Goal: Transaction & Acquisition: Download file/media

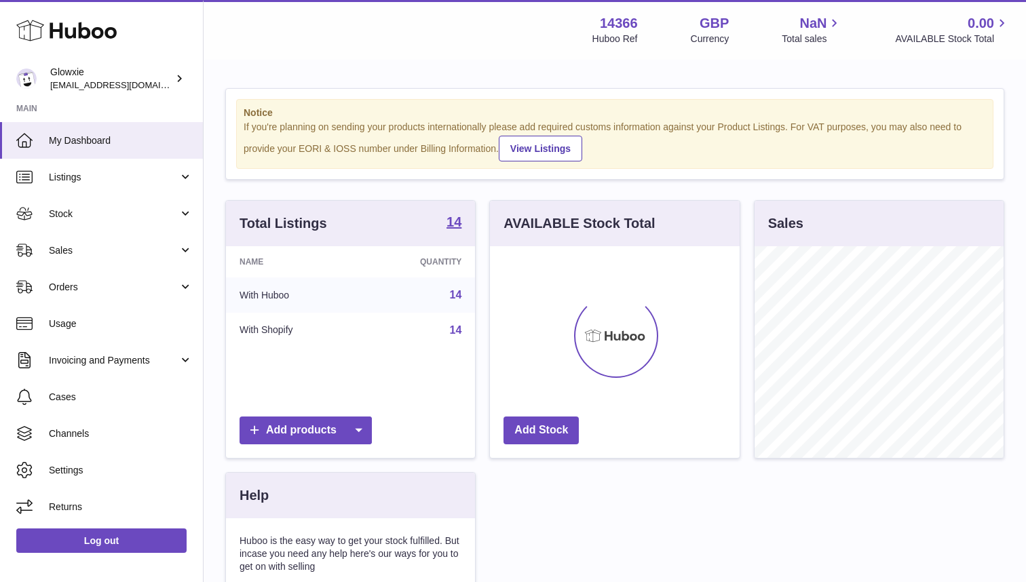
scroll to position [212, 250]
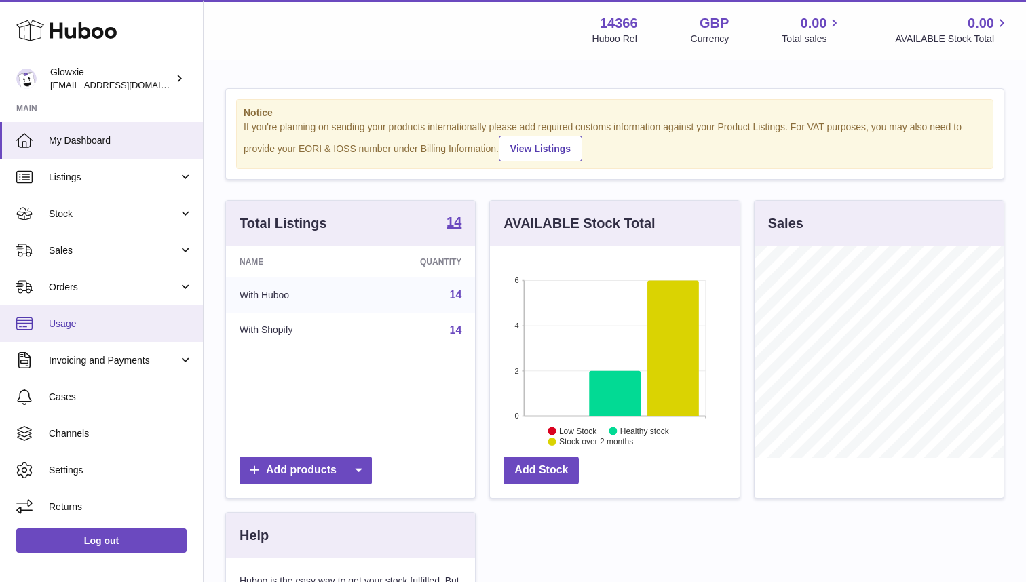
click at [133, 319] on span "Usage" at bounding box center [121, 324] width 144 height 13
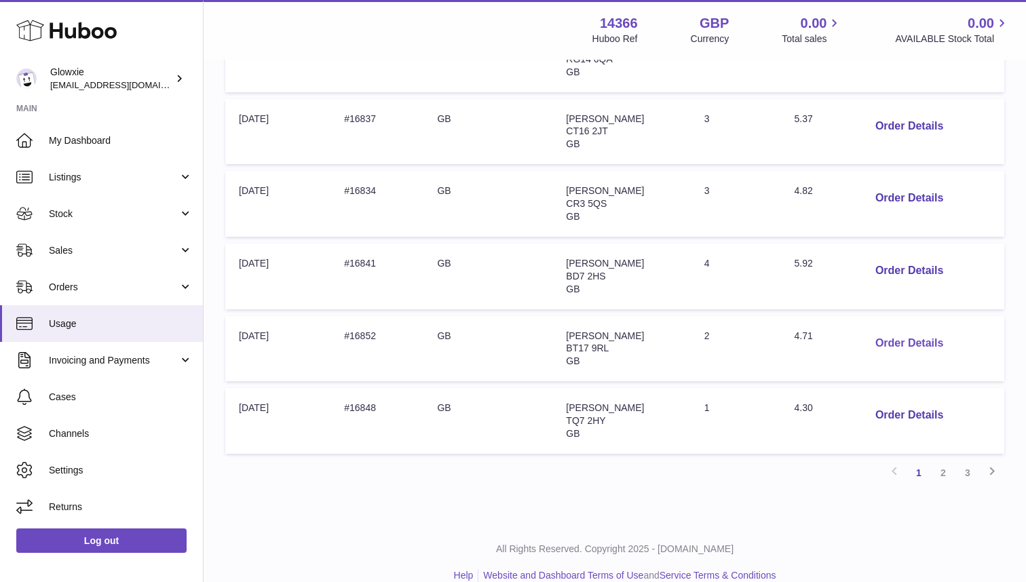
scroll to position [587, 0]
click at [914, 331] on button "Order Details" at bounding box center [910, 345] width 90 height 28
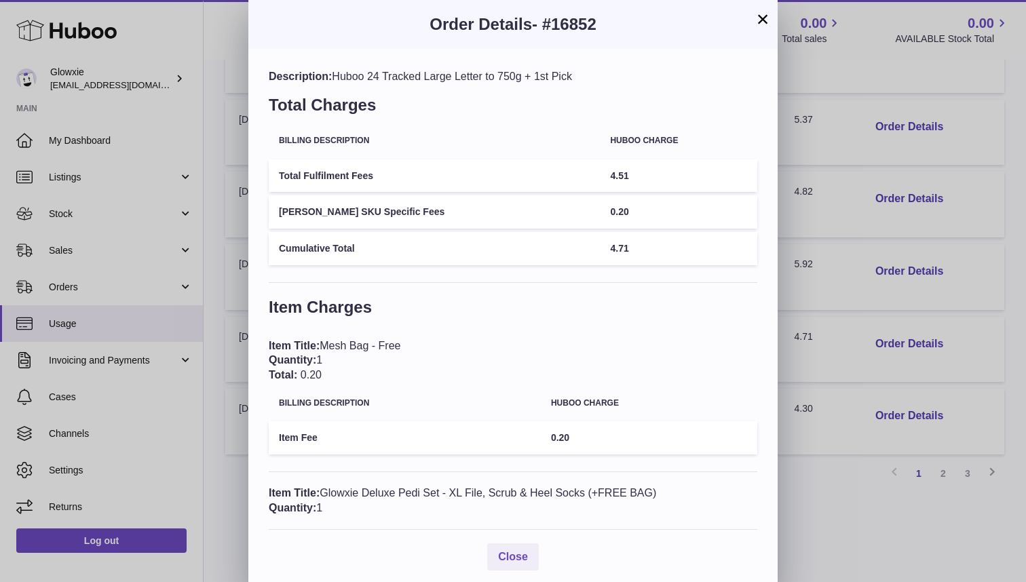
scroll to position [0, 0]
click at [760, 20] on button "×" at bounding box center [763, 19] width 16 height 16
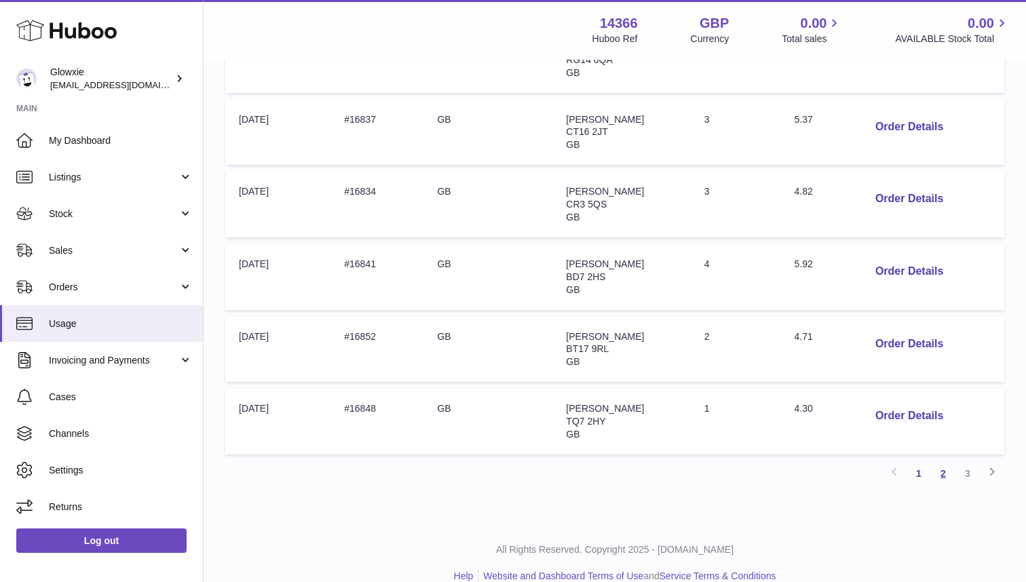
click at [946, 462] on link "2" at bounding box center [943, 474] width 24 height 24
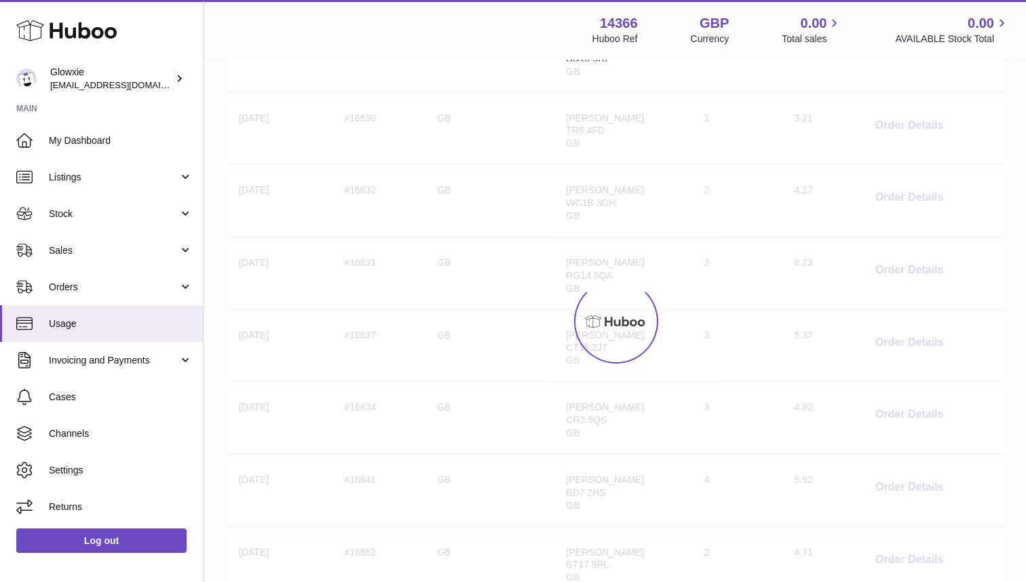
scroll to position [61, 0]
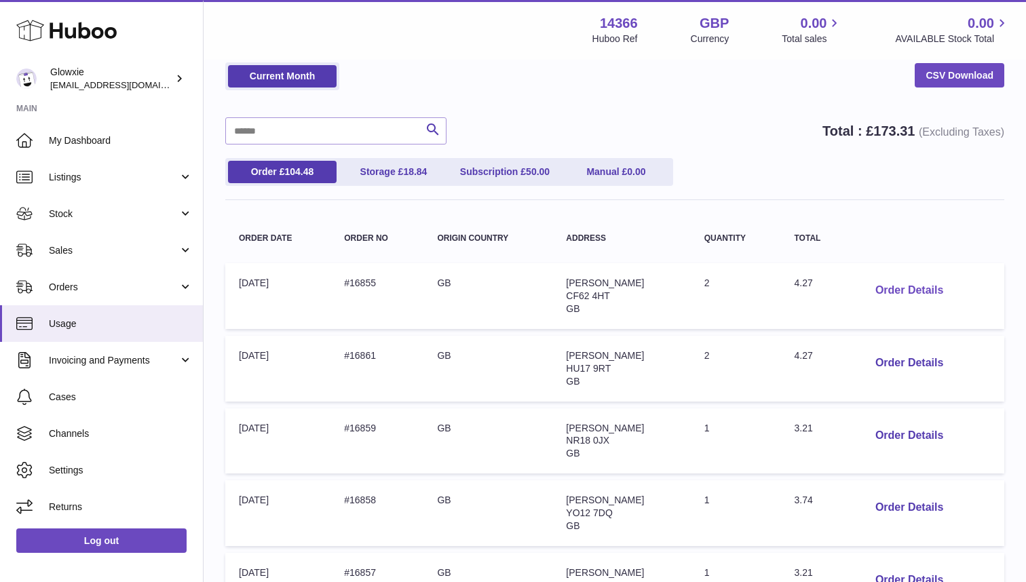
click at [899, 287] on button "Order Details" at bounding box center [910, 291] width 90 height 28
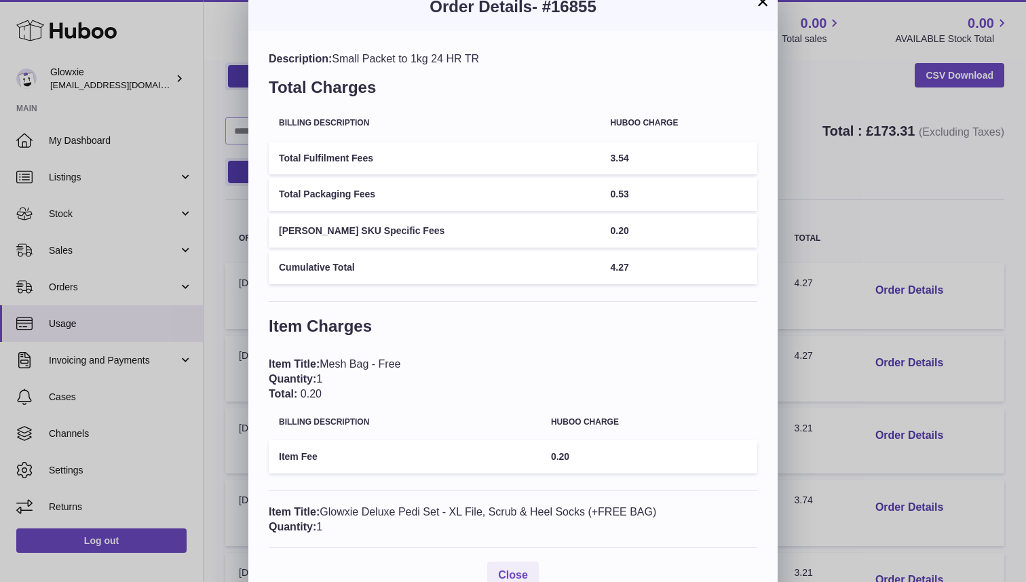
scroll to position [10, 0]
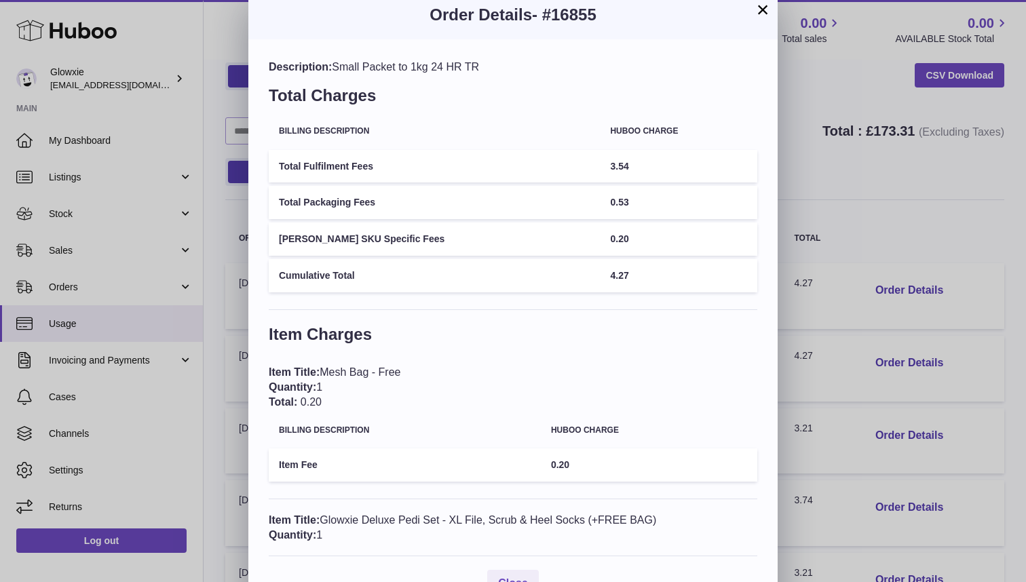
click at [767, 11] on button "×" at bounding box center [763, 9] width 16 height 16
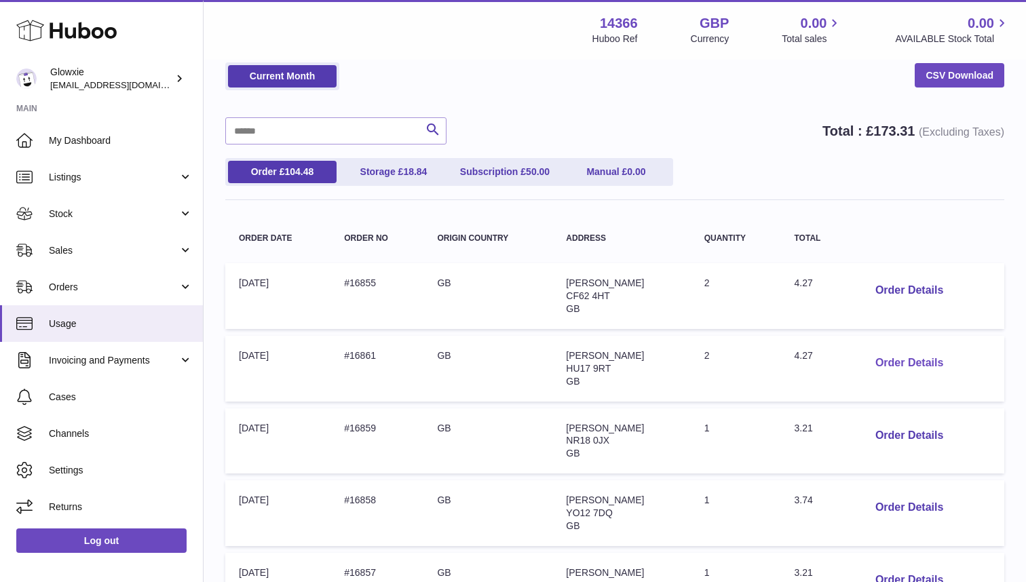
click at [883, 364] on button "Order Details" at bounding box center [910, 364] width 90 height 28
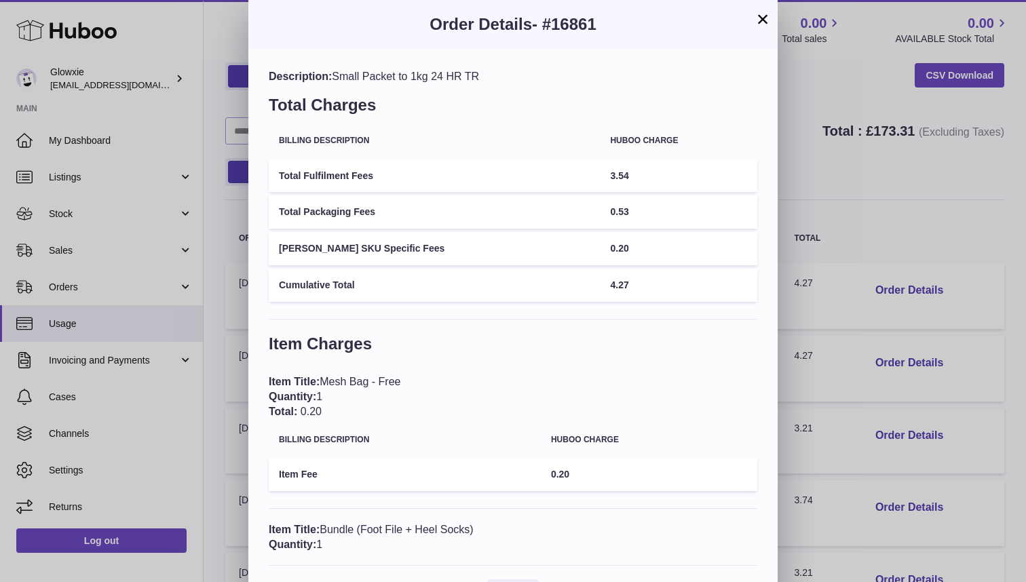
click at [768, 22] on button "×" at bounding box center [763, 19] width 16 height 16
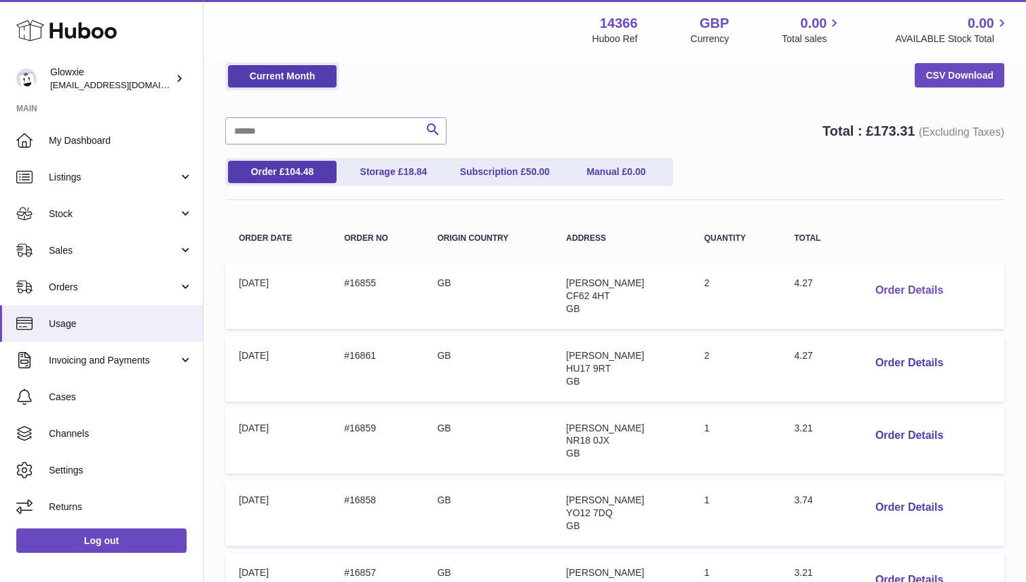
click at [904, 277] on button "Order Details" at bounding box center [910, 291] width 90 height 28
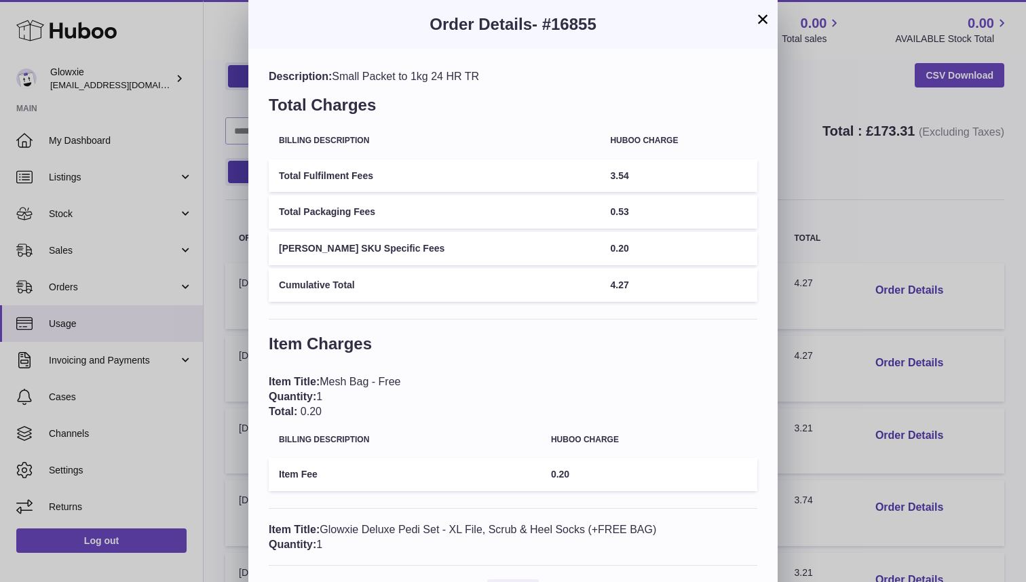
click at [760, 19] on button "×" at bounding box center [763, 19] width 16 height 16
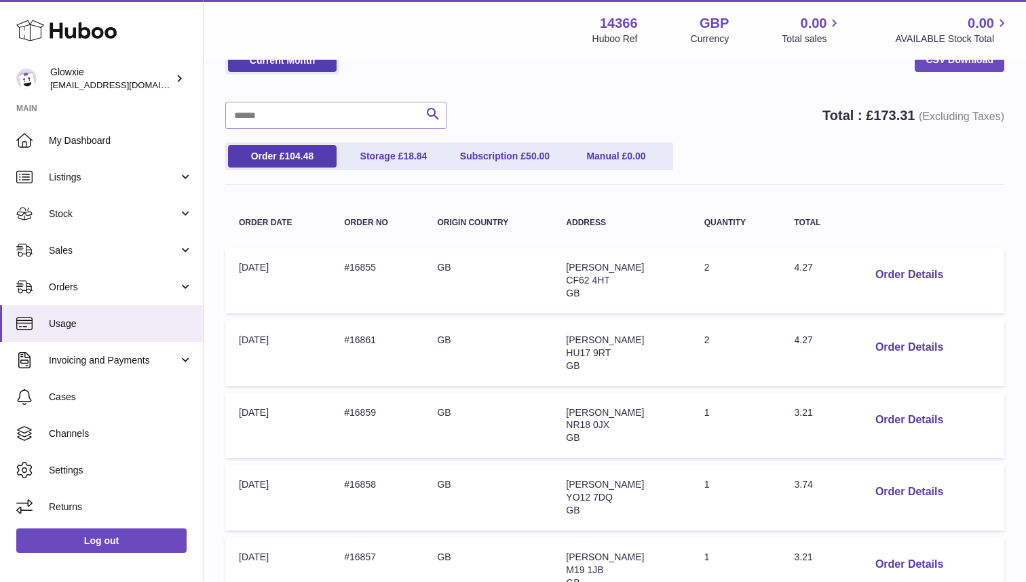
scroll to position [79, 0]
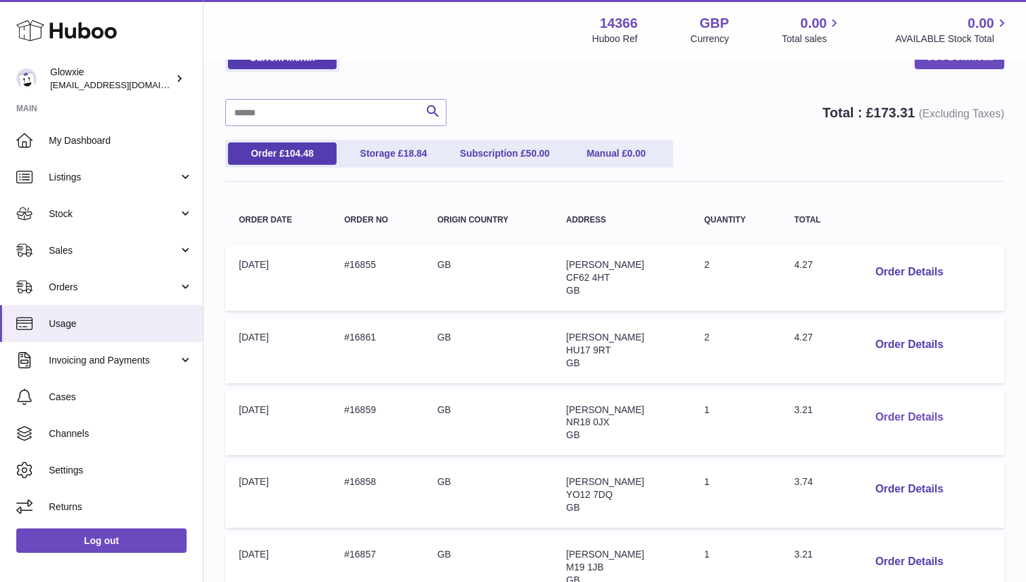
click at [907, 410] on button "Order Details" at bounding box center [910, 418] width 90 height 28
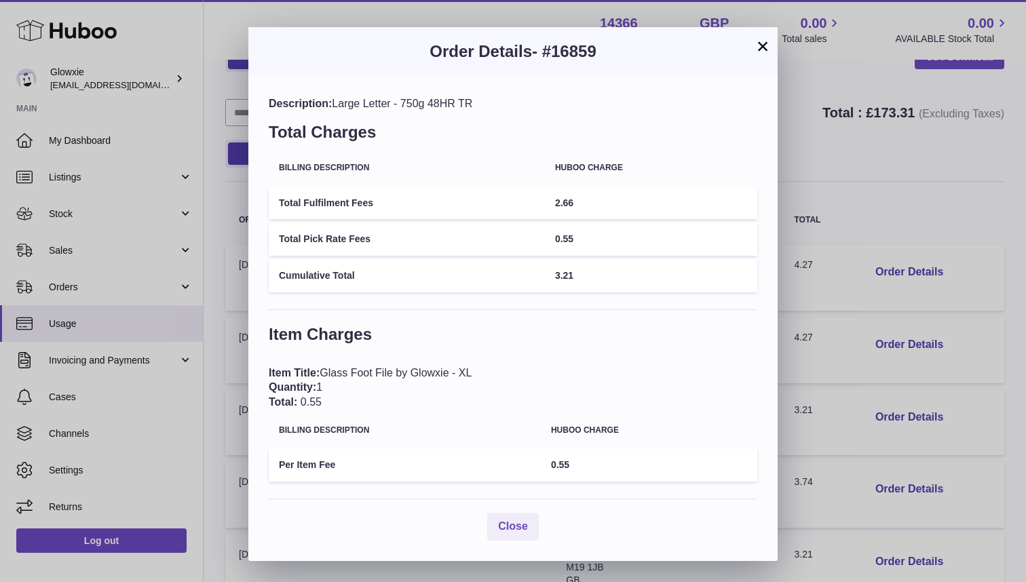
click at [768, 44] on button "×" at bounding box center [763, 46] width 16 height 16
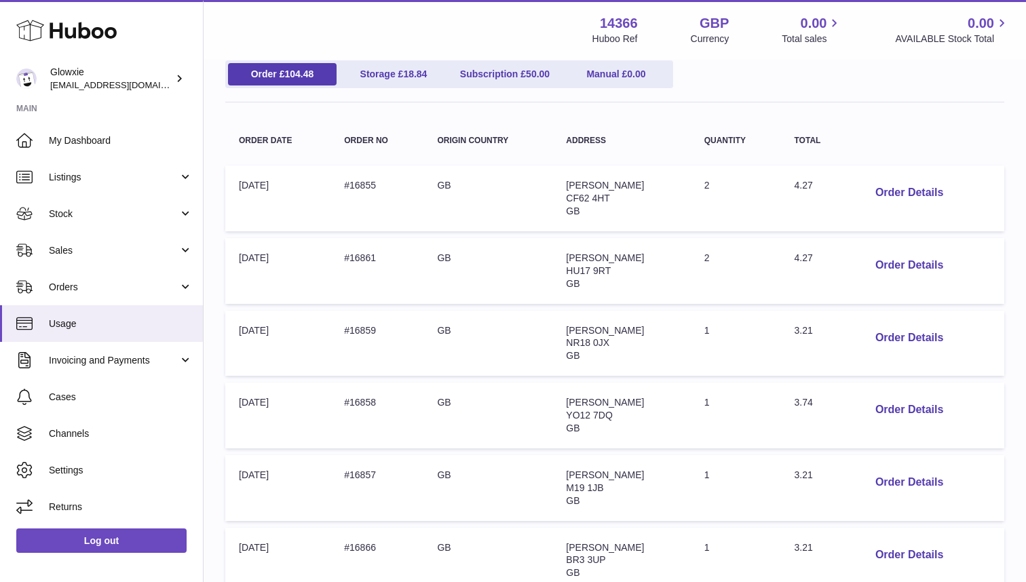
scroll to position [225, 0]
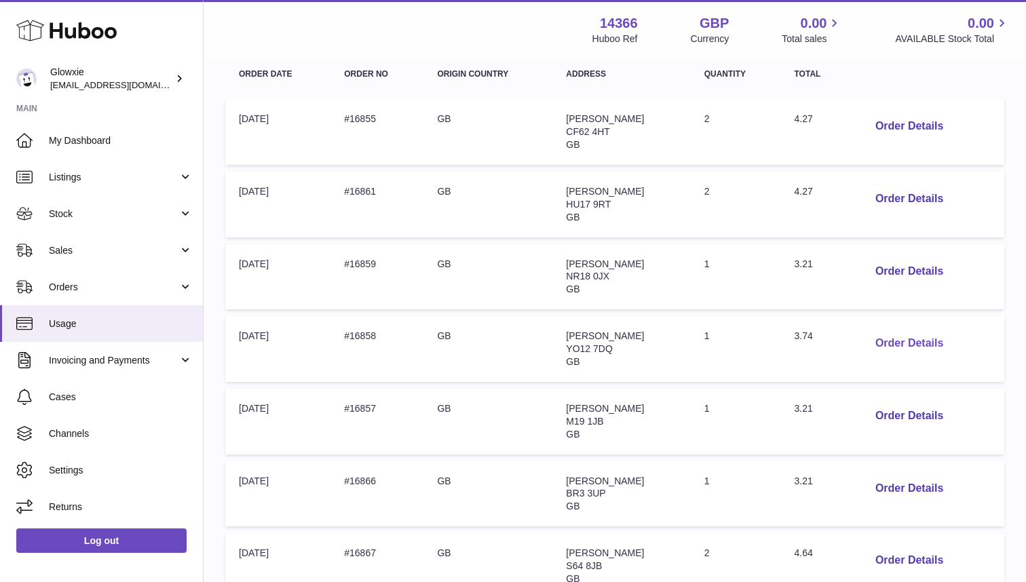
click at [895, 333] on button "Order Details" at bounding box center [910, 344] width 90 height 28
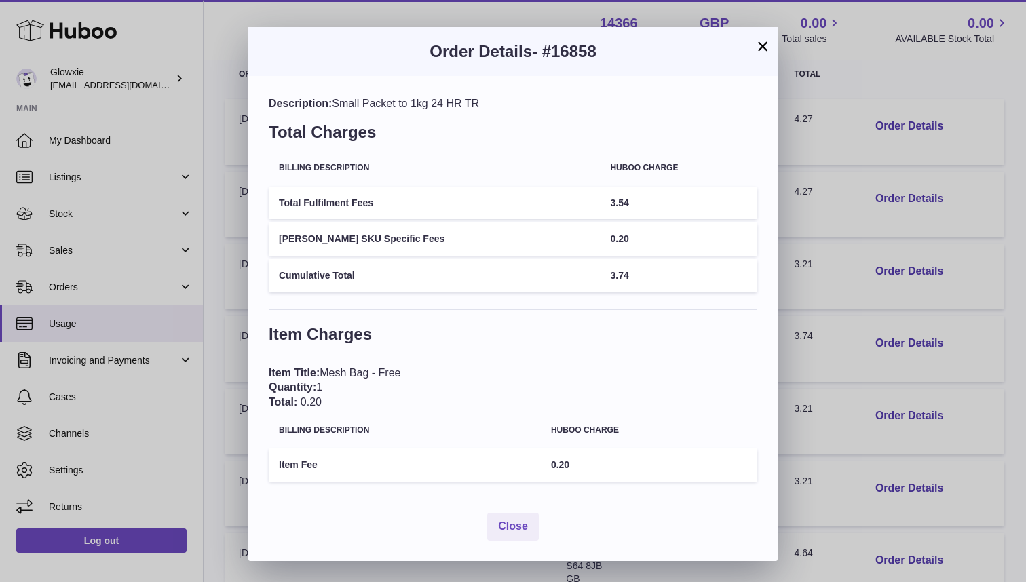
scroll to position [1, 0]
click at [761, 47] on button "×" at bounding box center [763, 46] width 16 height 16
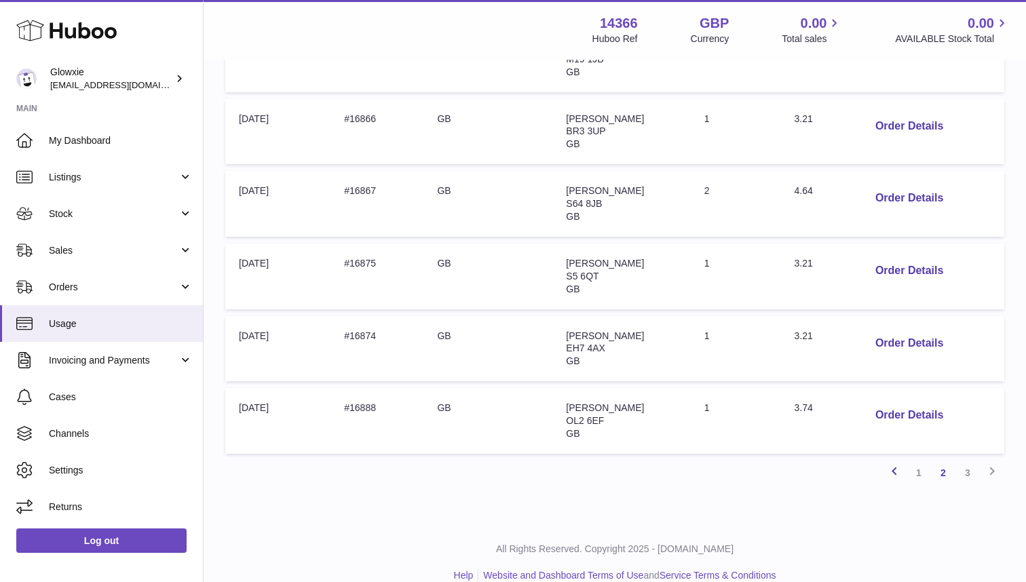
scroll to position [587, 0]
click at [897, 403] on button "Order Details" at bounding box center [910, 417] width 90 height 28
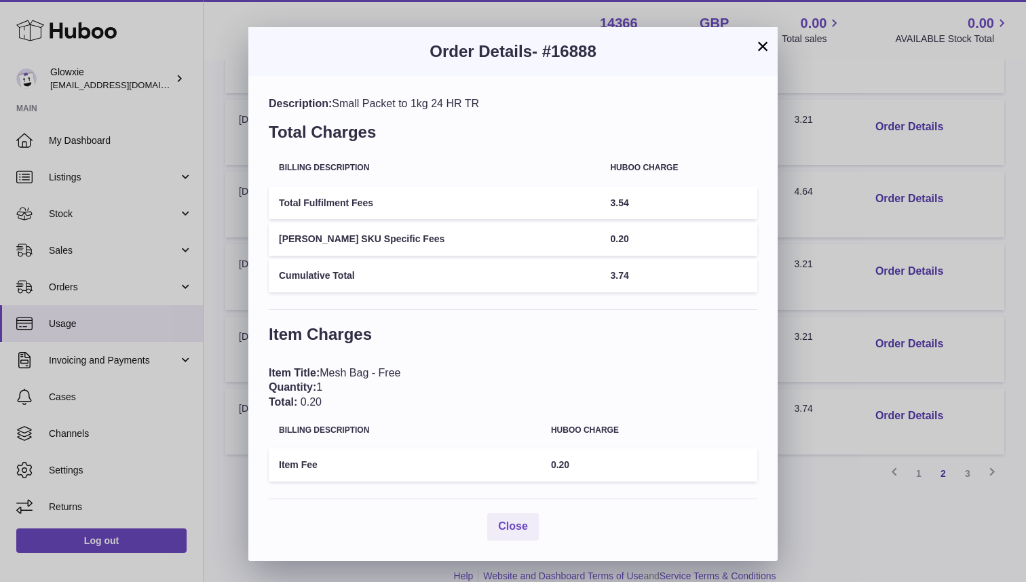
scroll to position [1, 0]
click at [761, 52] on button "×" at bounding box center [763, 46] width 16 height 16
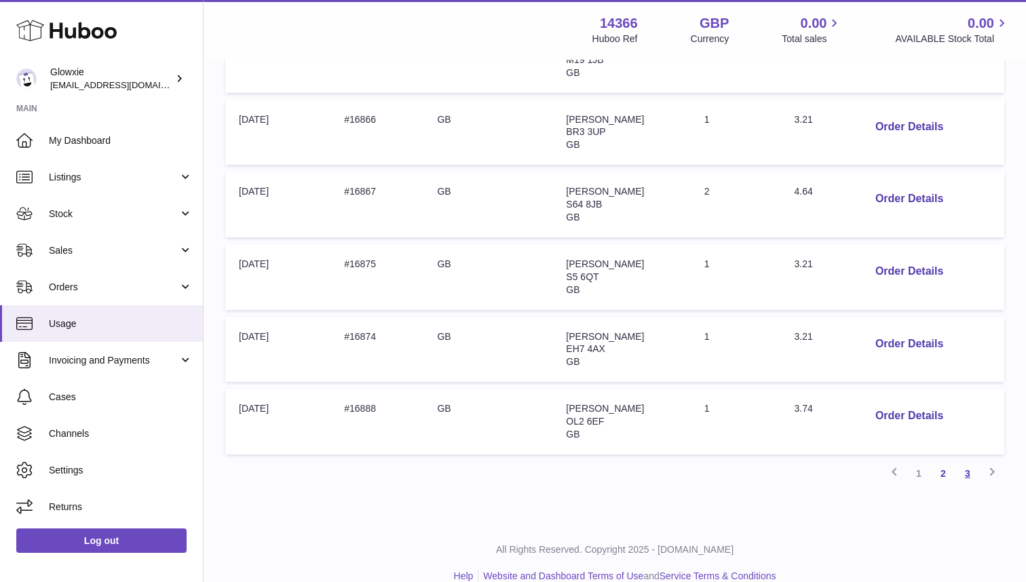
click at [965, 462] on link "3" at bounding box center [968, 474] width 24 height 24
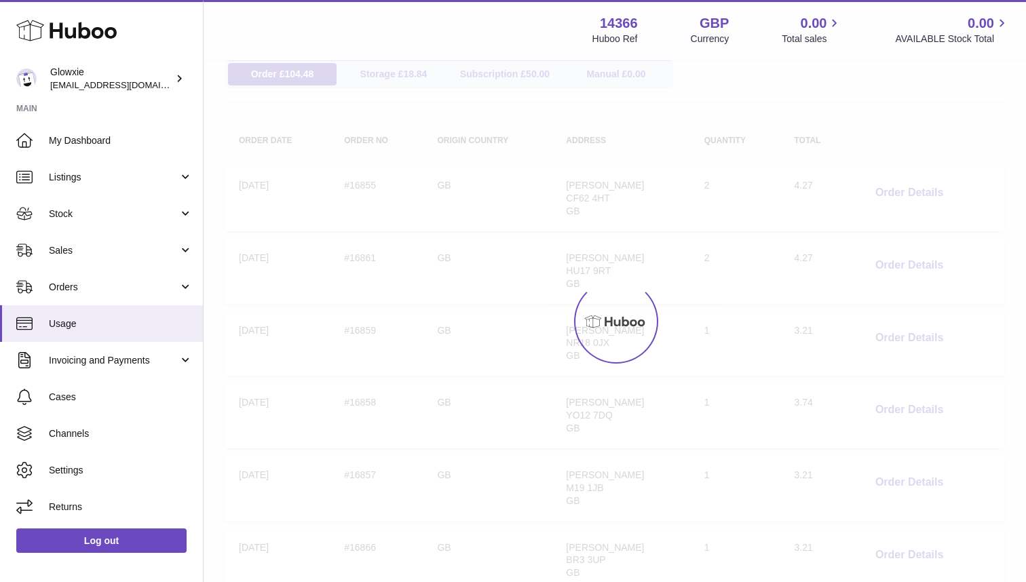
scroll to position [61, 0]
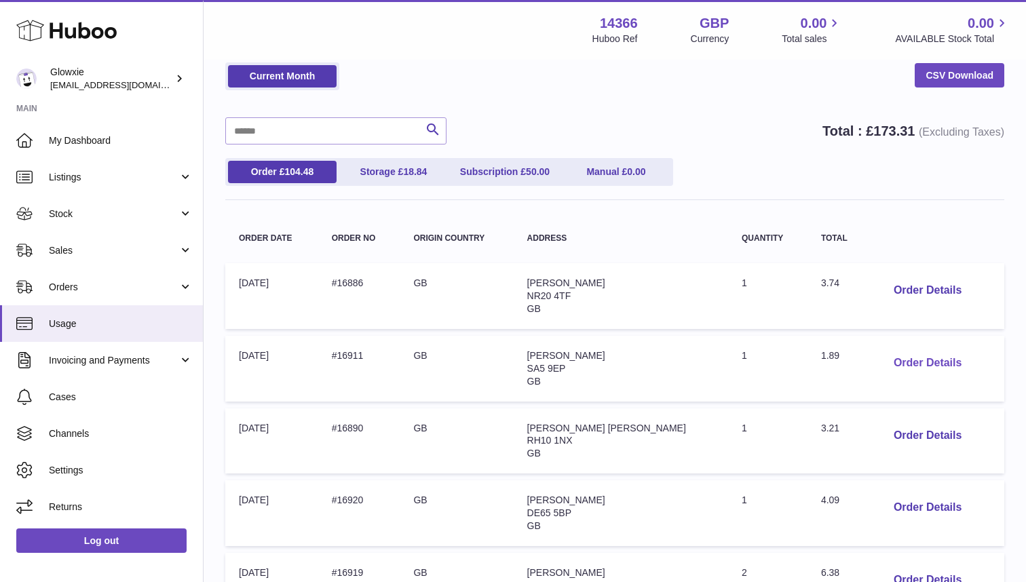
click at [888, 360] on button "Order Details" at bounding box center [928, 364] width 90 height 28
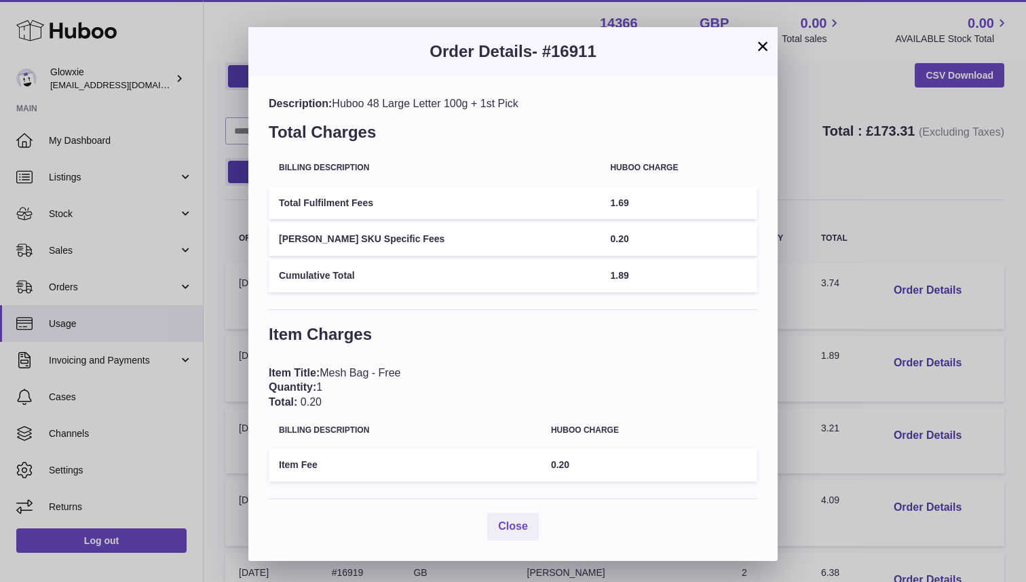
click at [765, 49] on button "×" at bounding box center [763, 46] width 16 height 16
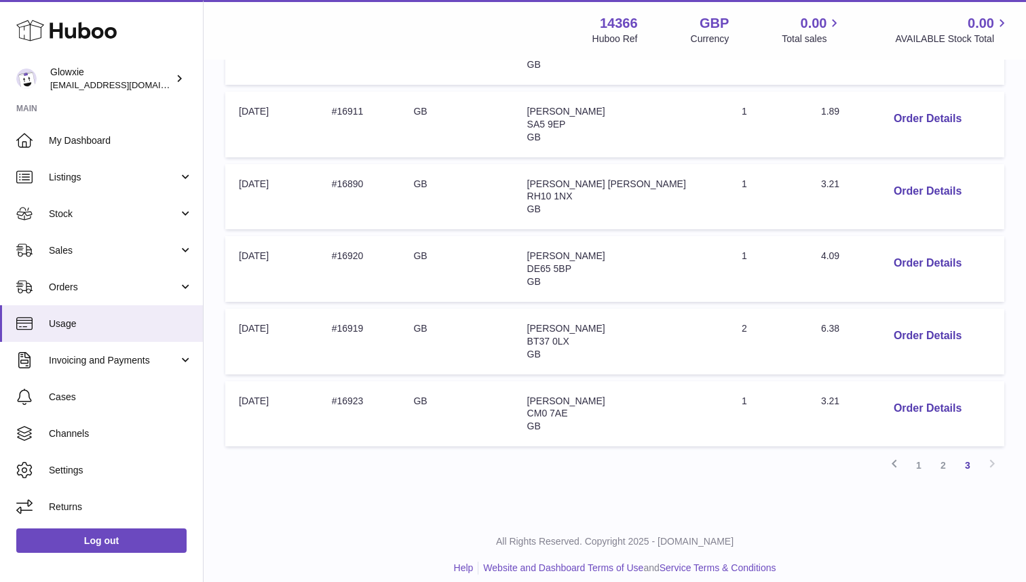
scroll to position [305, 0]
click at [883, 327] on button "Order Details" at bounding box center [928, 337] width 90 height 28
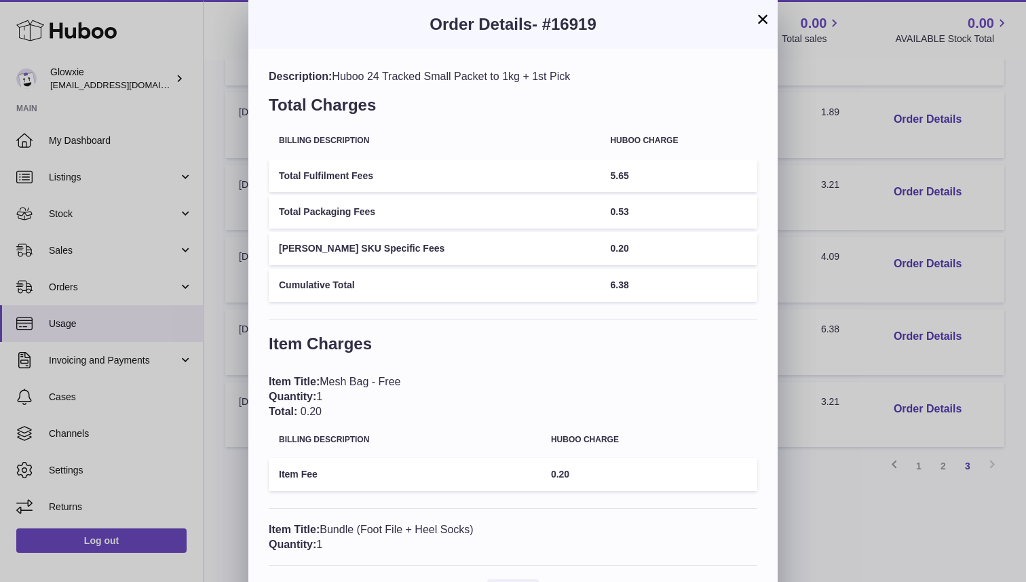
scroll to position [0, 0]
click at [769, 16] on button "×" at bounding box center [763, 19] width 16 height 16
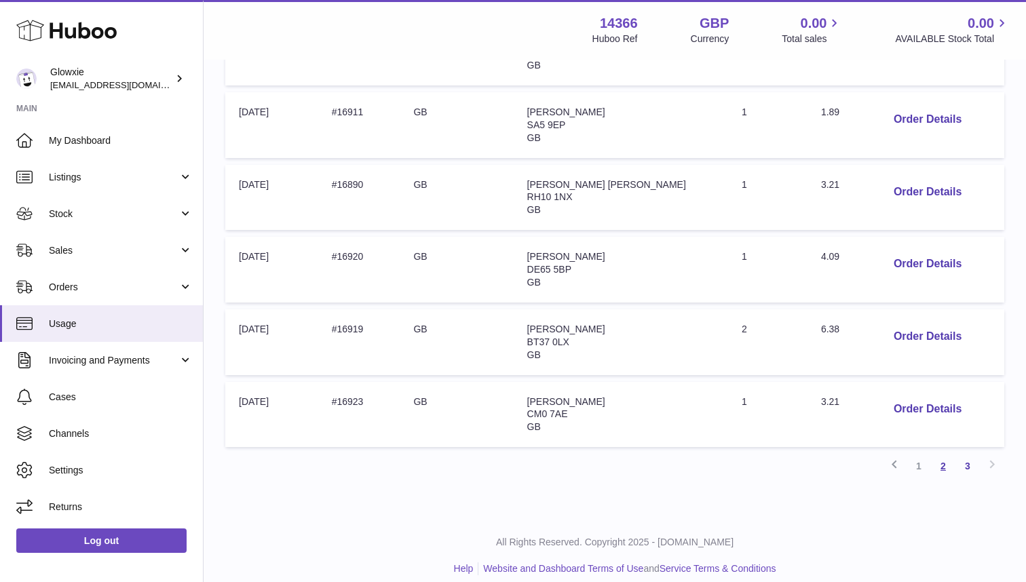
click at [948, 456] on link "2" at bounding box center [943, 466] width 24 height 24
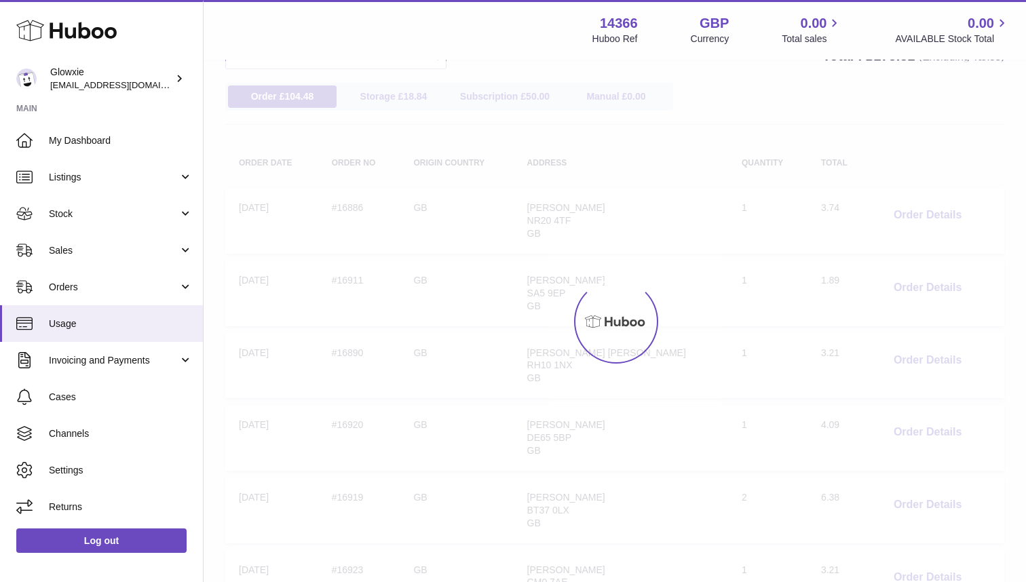
scroll to position [61, 0]
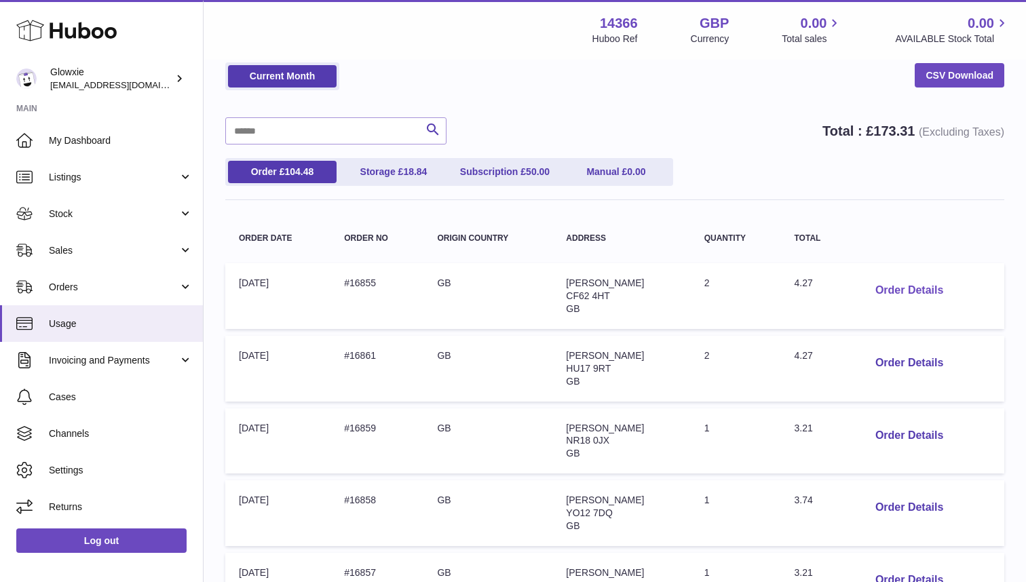
click at [896, 286] on button "Order Details" at bounding box center [910, 291] width 90 height 28
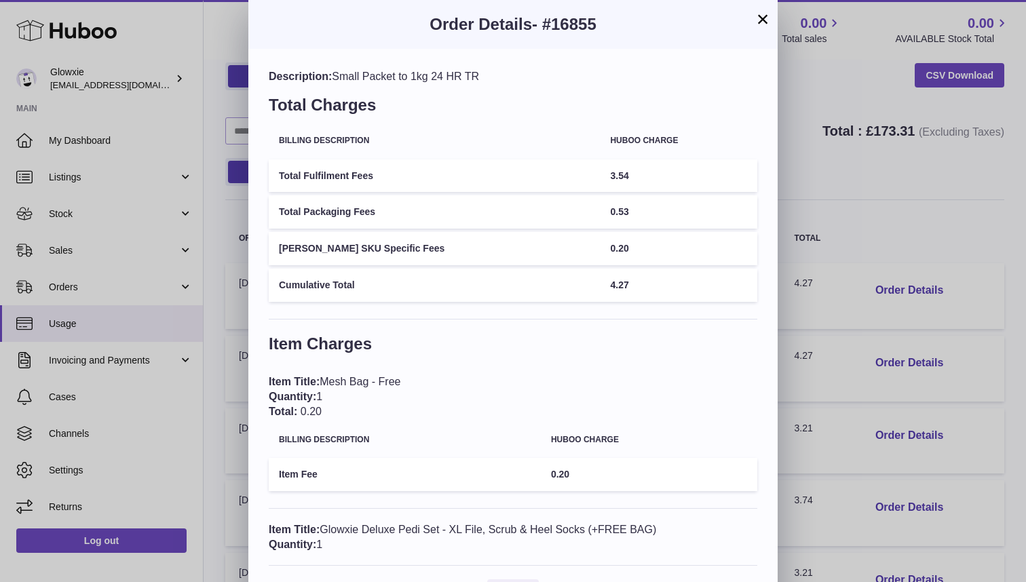
click at [756, 20] on button "×" at bounding box center [763, 19] width 16 height 16
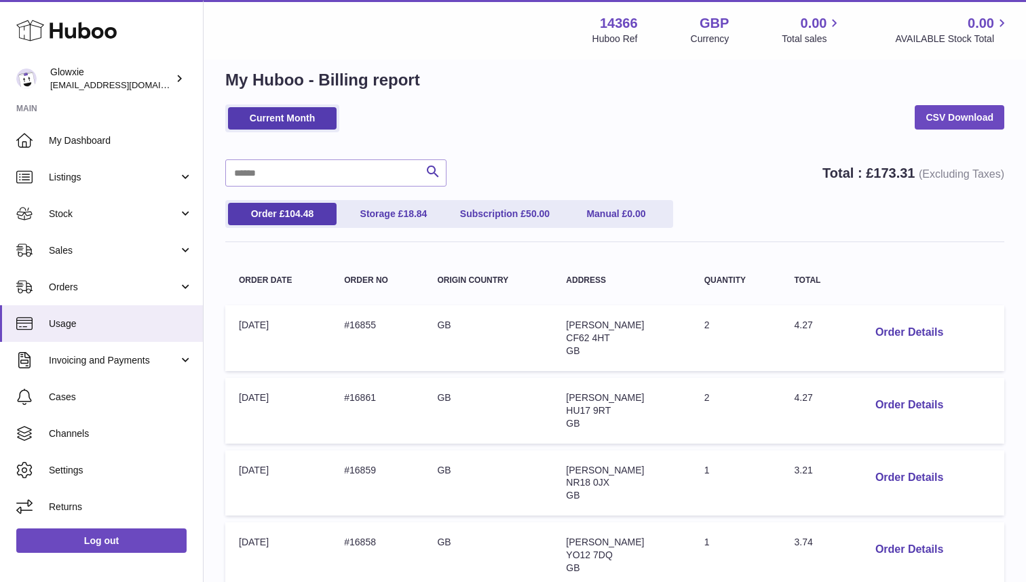
scroll to position [13, 0]
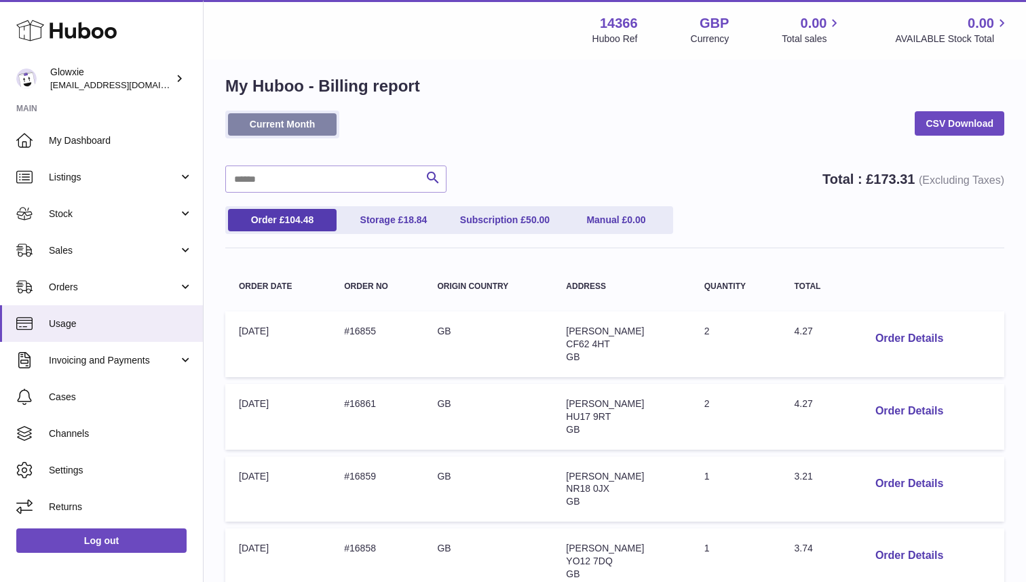
click at [282, 117] on link "Current Month" at bounding box center [282, 124] width 109 height 22
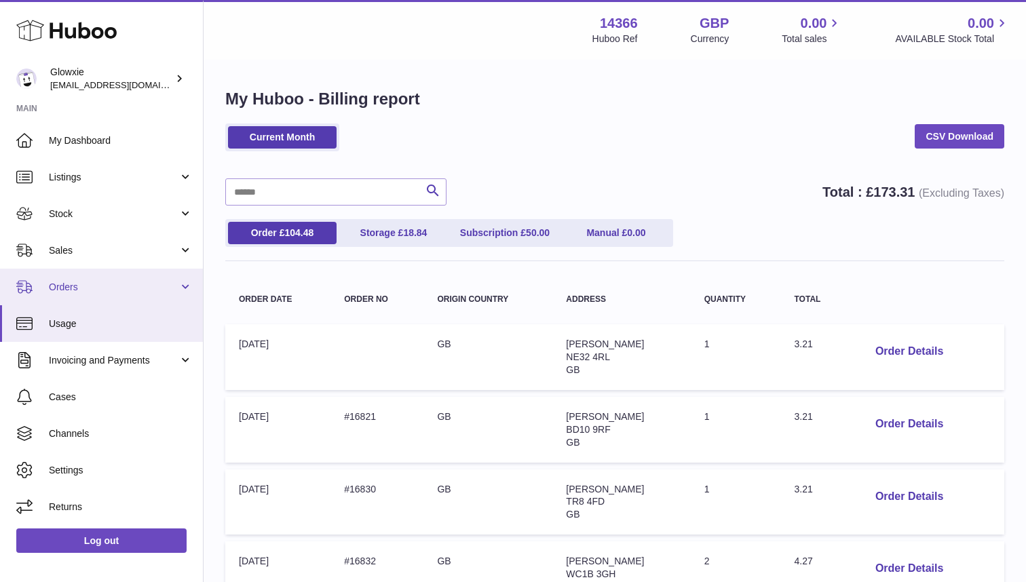
click at [137, 285] on span "Orders" at bounding box center [114, 287] width 130 height 13
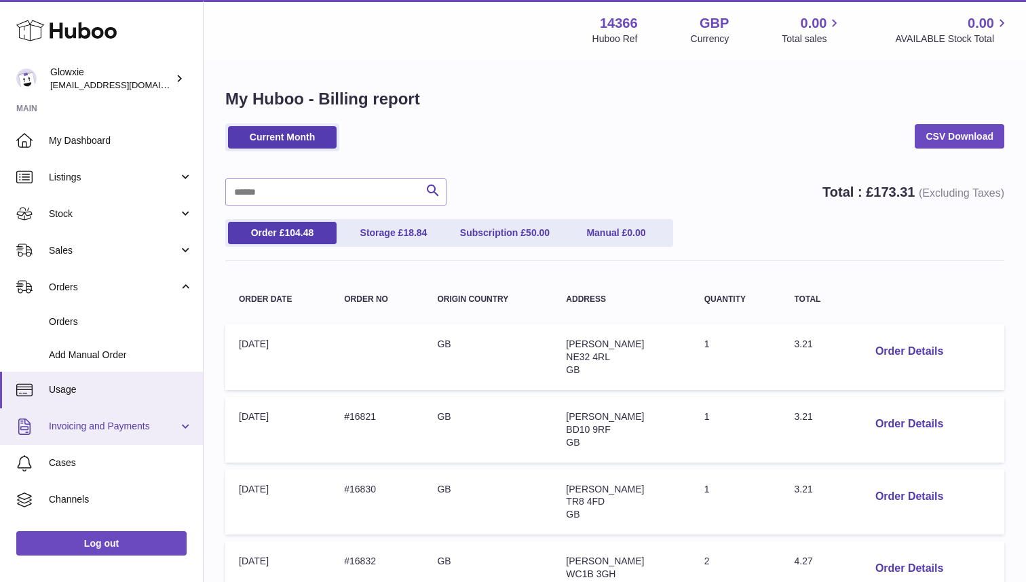
click at [126, 429] on span "Invoicing and Payments" at bounding box center [114, 426] width 130 height 13
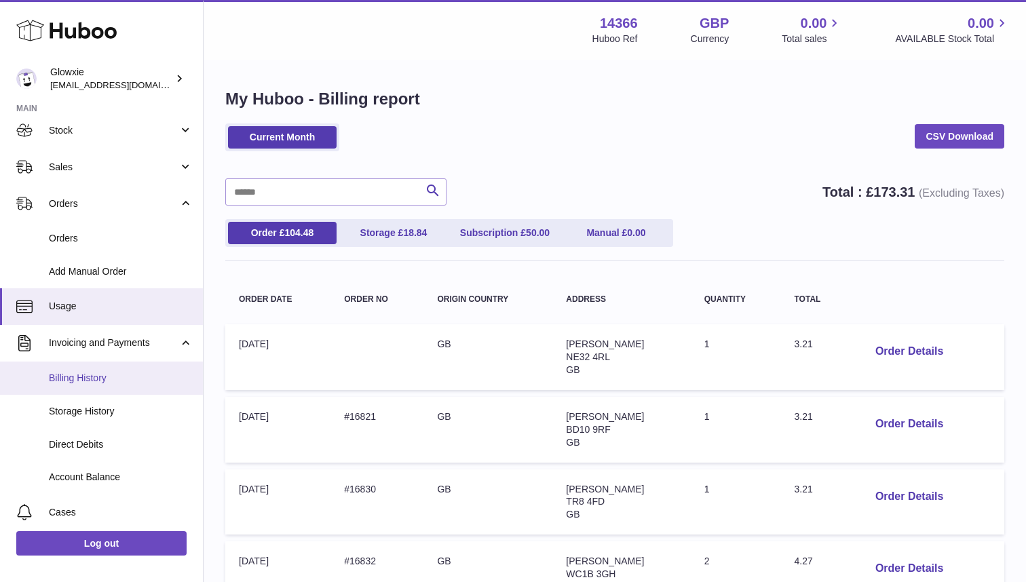
scroll to position [84, 0]
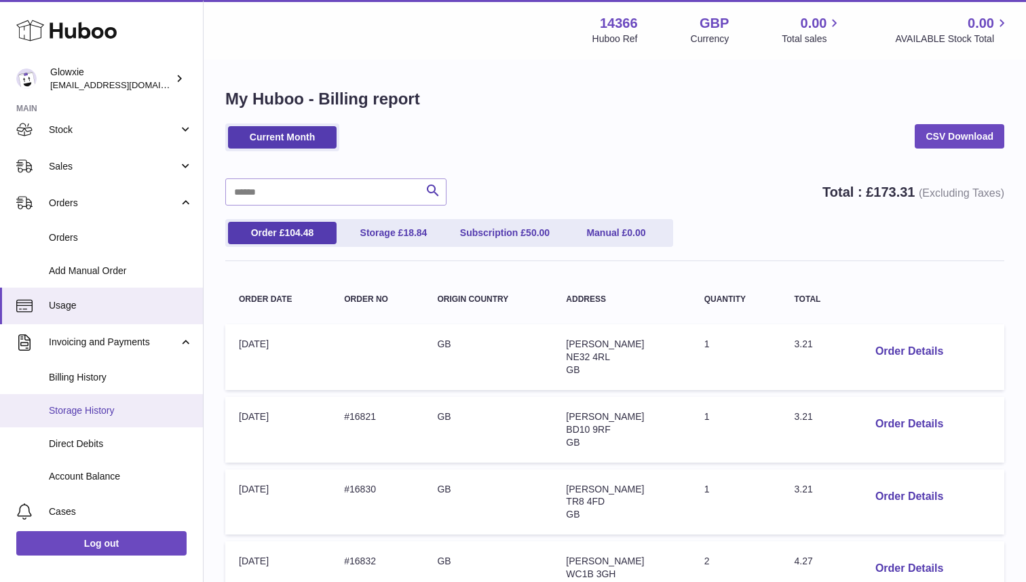
click at [116, 422] on link "Storage History" at bounding box center [101, 410] width 203 height 33
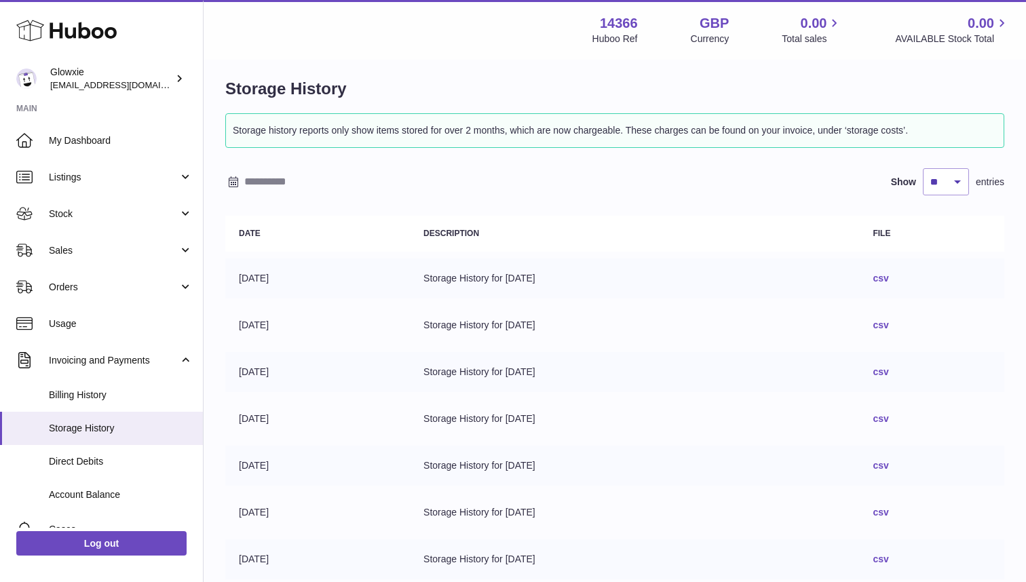
scroll to position [12, 0]
click at [889, 277] on link "csv" at bounding box center [881, 277] width 16 height 11
click at [85, 394] on span "Billing History" at bounding box center [121, 395] width 144 height 13
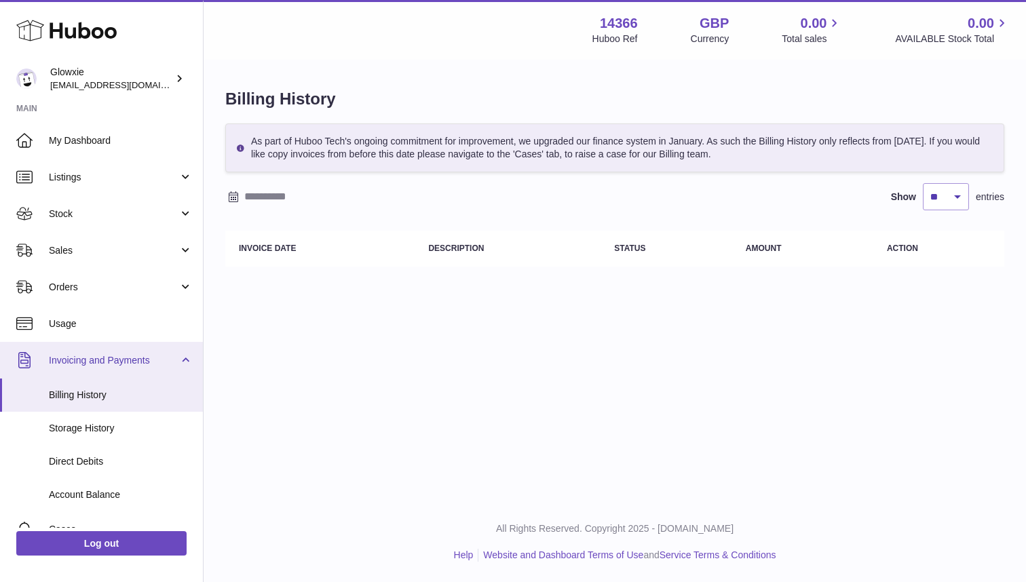
scroll to position [67, 0]
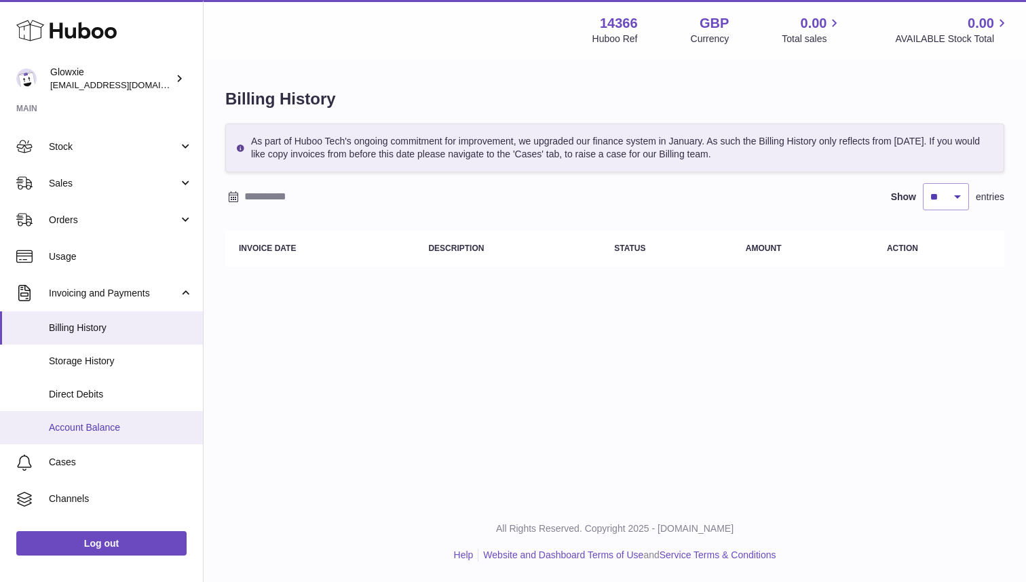
click at [92, 422] on span "Account Balance" at bounding box center [121, 428] width 144 height 13
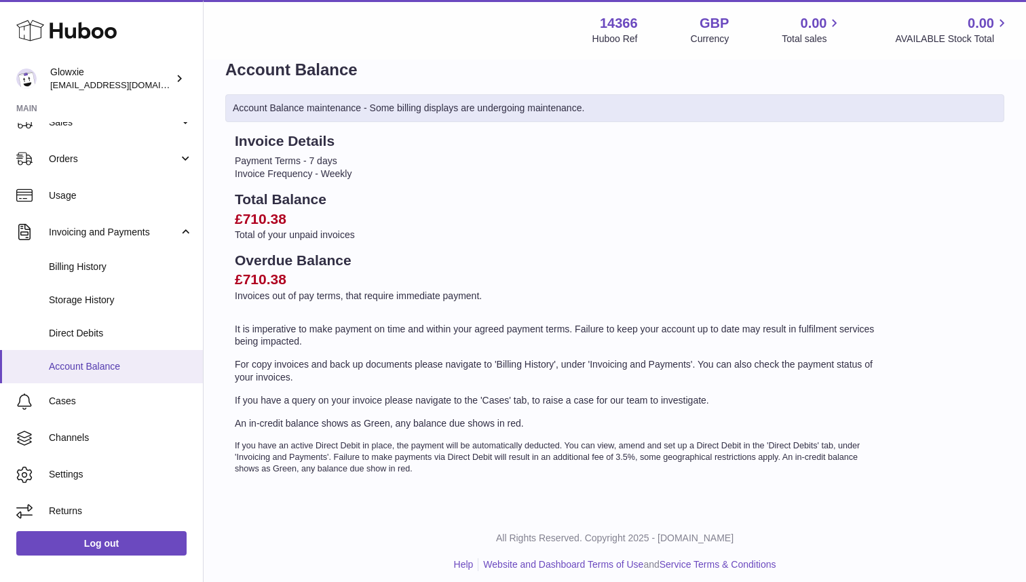
scroll to position [128, 0]
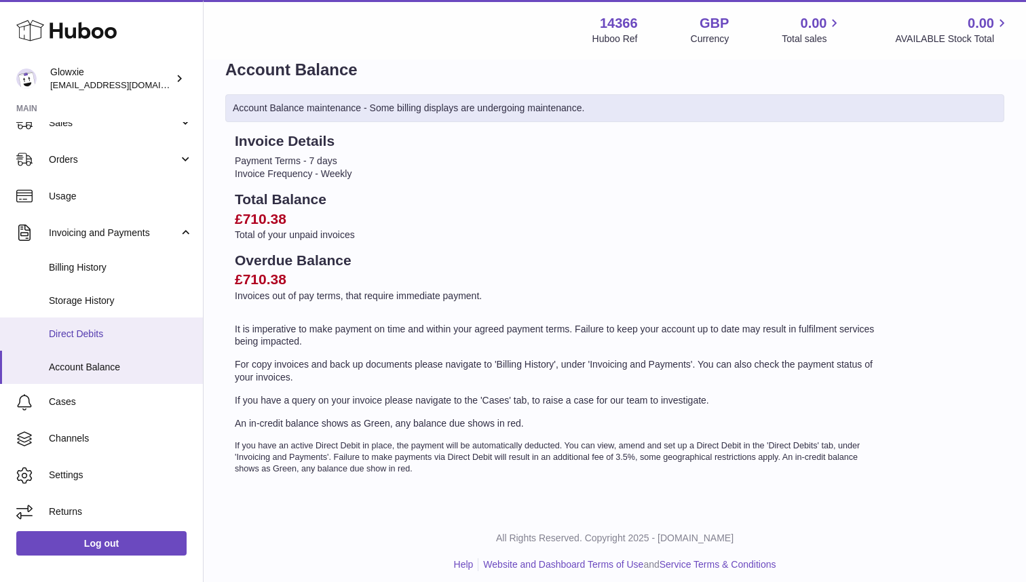
click at [132, 328] on span "Direct Debits" at bounding box center [121, 334] width 144 height 13
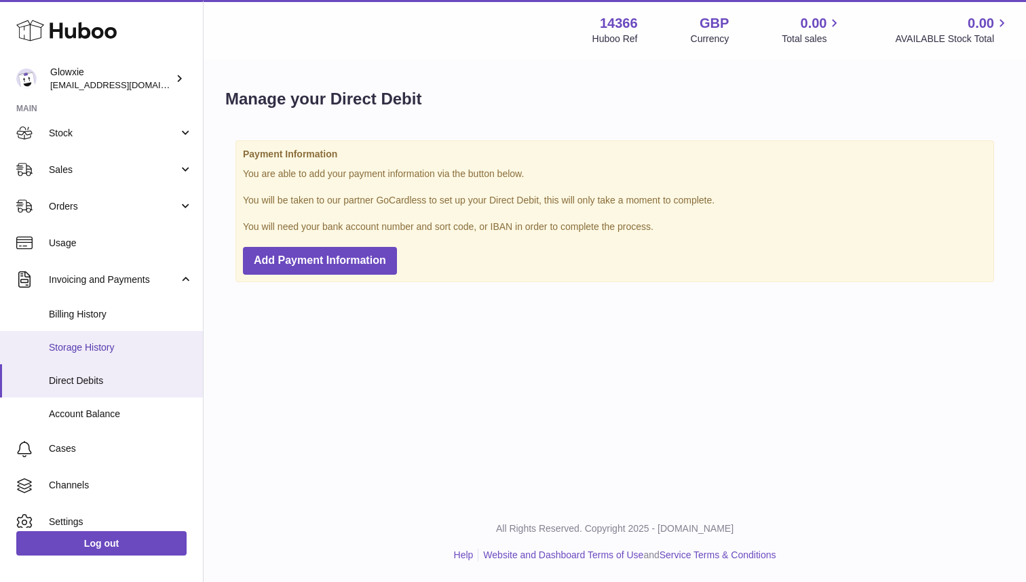
scroll to position [86, 0]
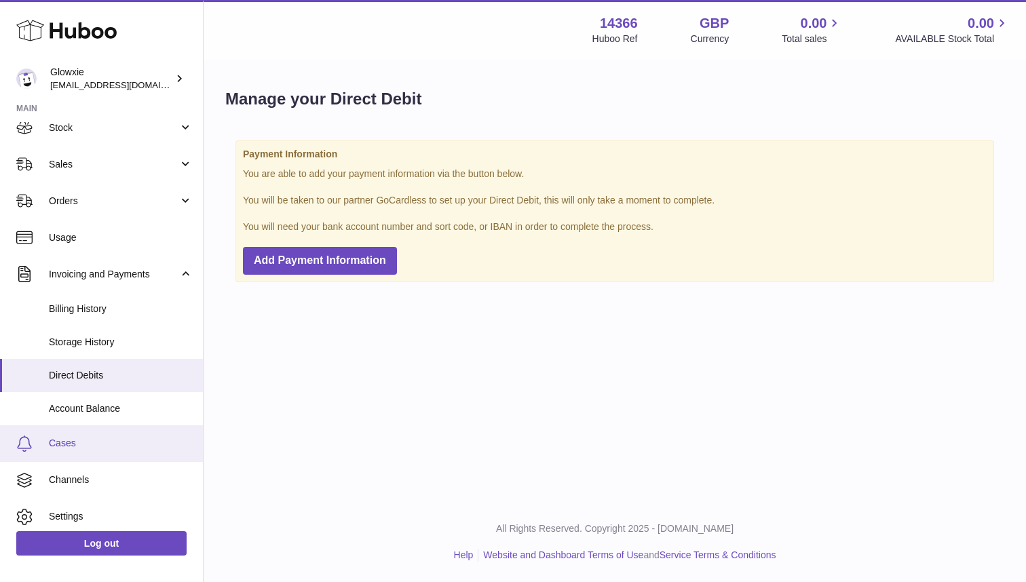
click at [60, 437] on span "Cases" at bounding box center [121, 443] width 144 height 13
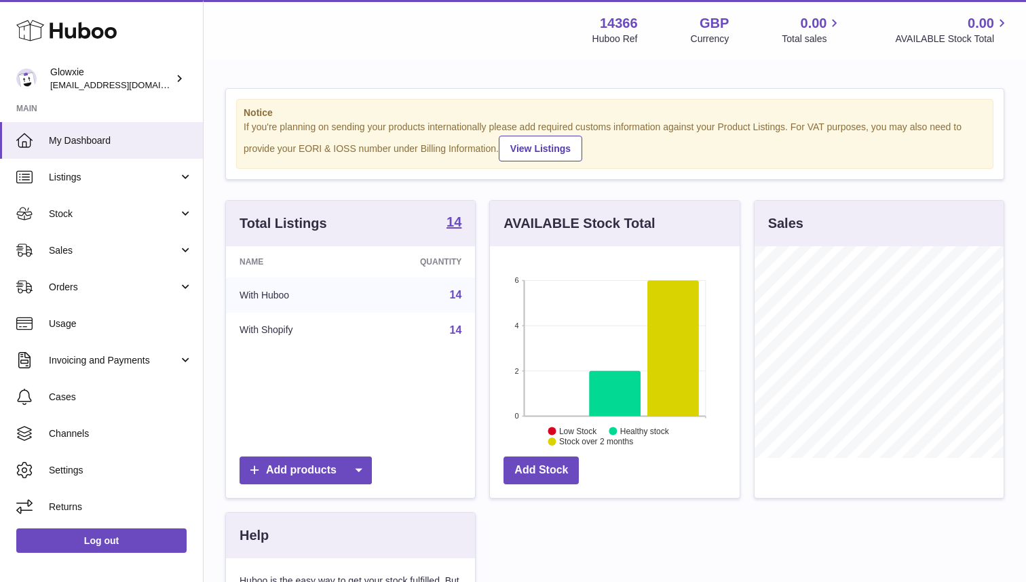
scroll to position [212, 250]
click at [252, 322] on td "With Shopify" at bounding box center [293, 330] width 134 height 35
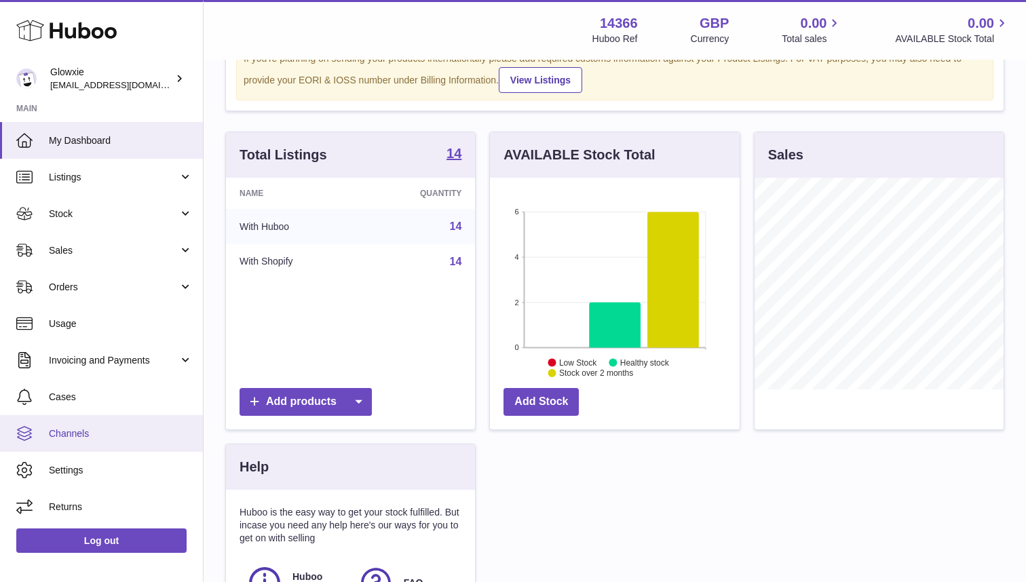
scroll to position [69, 0]
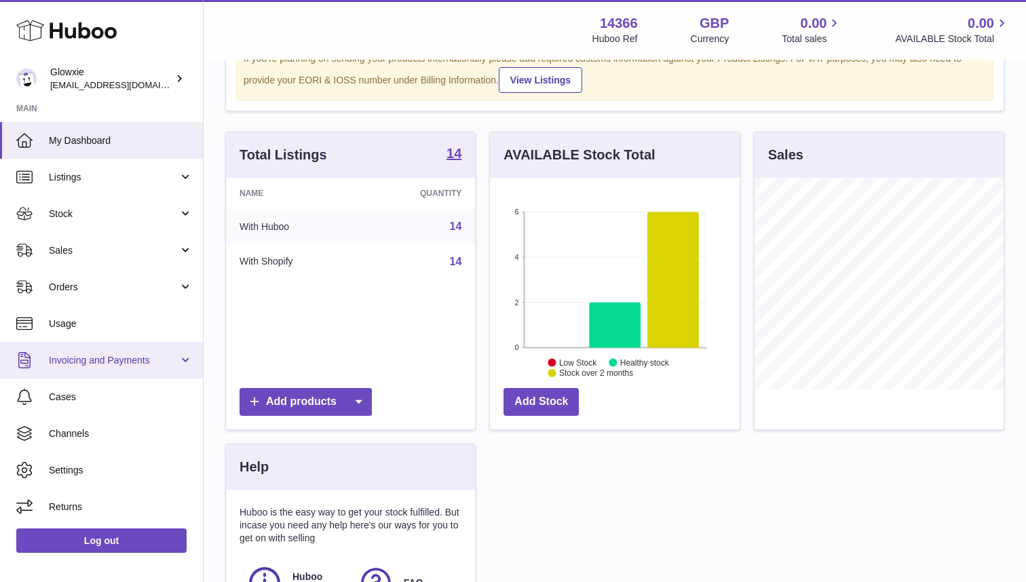
click at [74, 372] on link "Invoicing and Payments" at bounding box center [101, 360] width 203 height 37
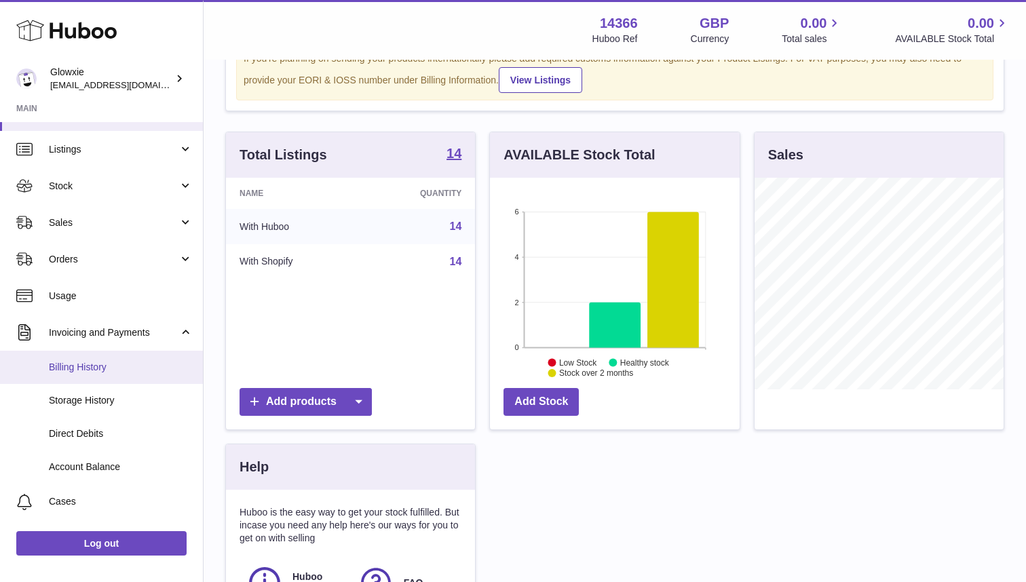
scroll to position [30, 0]
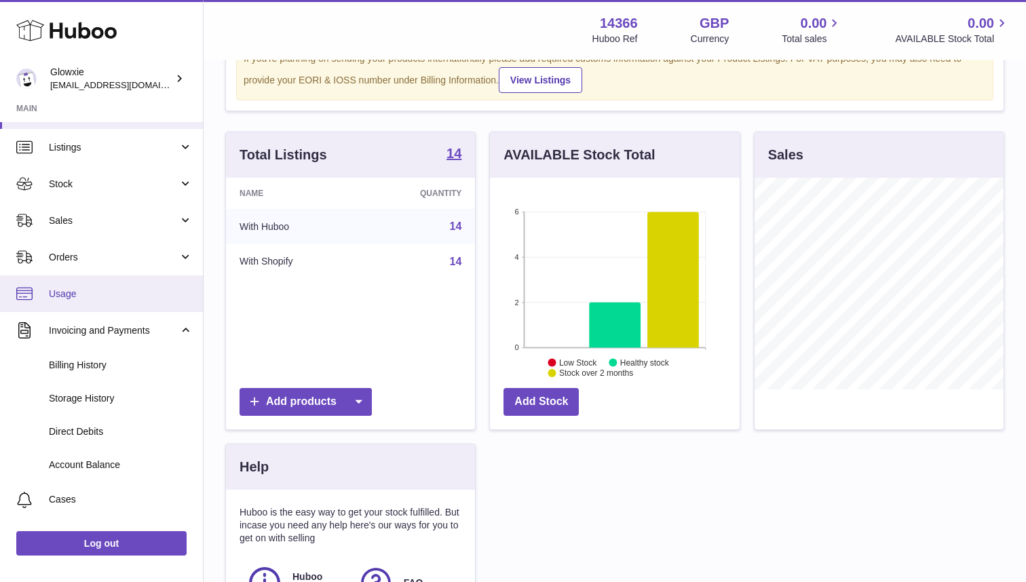
click at [65, 288] on span "Usage" at bounding box center [121, 294] width 144 height 13
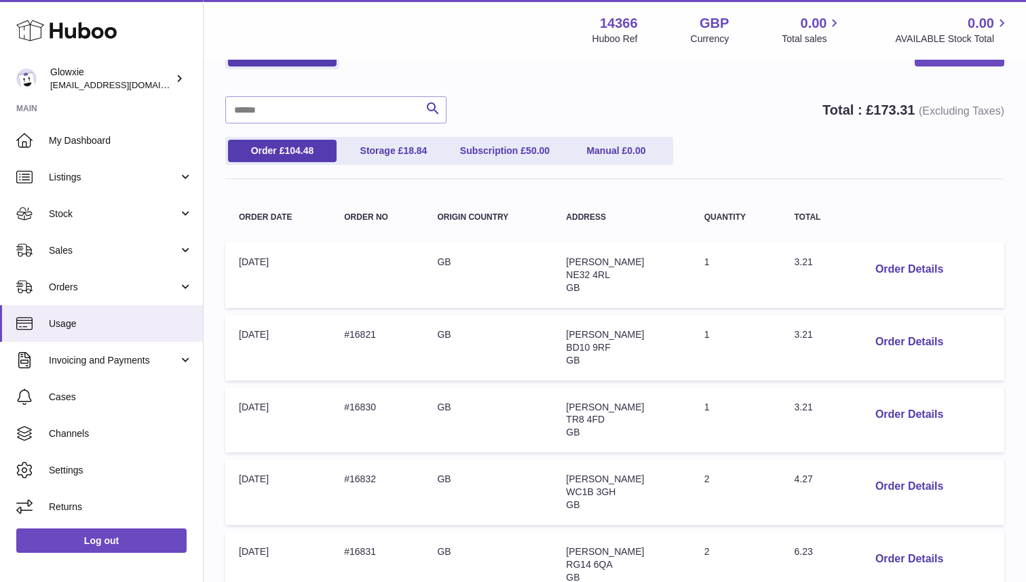
scroll to position [69, 0]
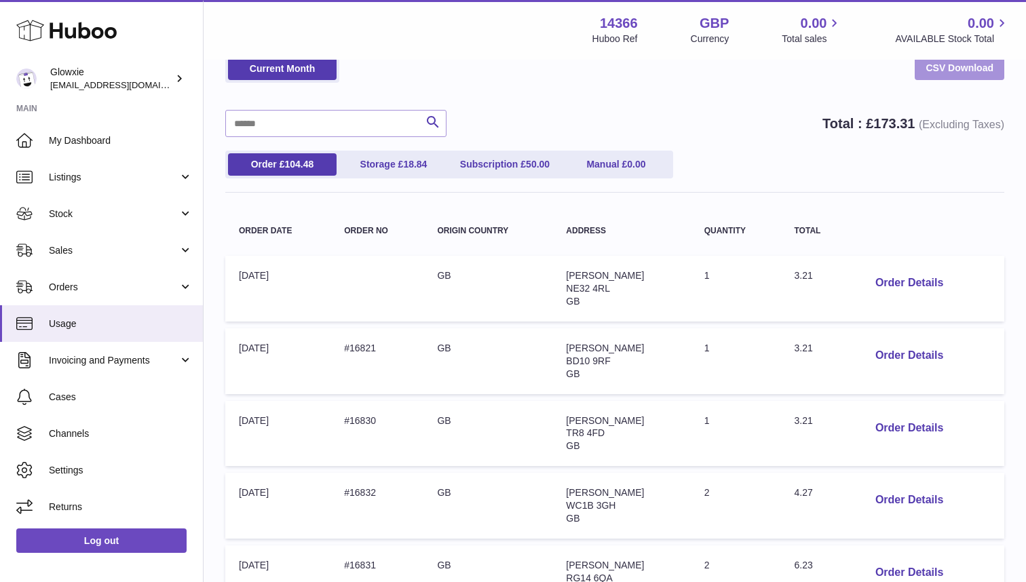
click at [950, 64] on link "CSV Download" at bounding box center [960, 68] width 90 height 24
